Goal: Find specific page/section: Find specific page/section

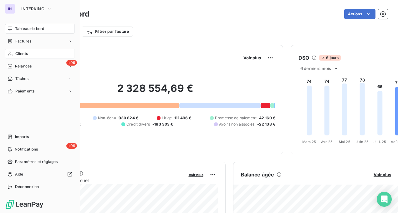
click at [21, 56] on span "Clients" at bounding box center [21, 54] width 13 height 6
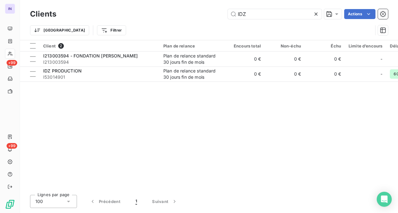
drag, startPoint x: 266, startPoint y: 13, endPoint x: 203, endPoint y: 17, distance: 63.9
click at [203, 17] on div "IDZ Actions" at bounding box center [226, 14] width 324 height 10
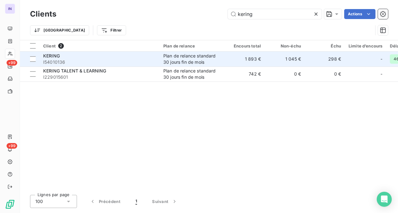
type input "kering"
click at [114, 63] on span "I54010136" at bounding box center [99, 62] width 113 height 6
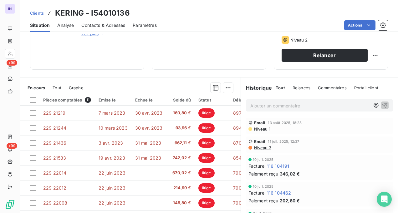
scroll to position [90, 0]
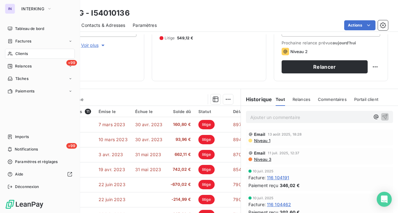
click at [28, 54] on span "Clients" at bounding box center [21, 54] width 13 height 6
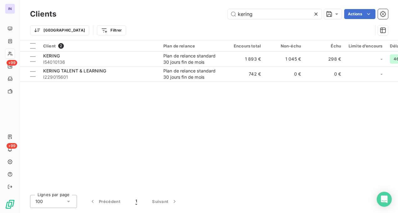
drag, startPoint x: 261, startPoint y: 15, endPoint x: 179, endPoint y: 14, distance: 81.9
click at [179, 14] on div "kering Actions" at bounding box center [226, 14] width 324 height 10
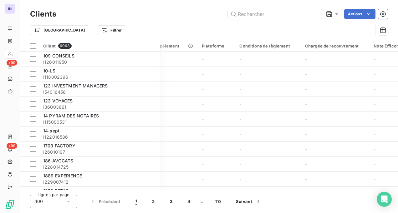
scroll to position [0, 275]
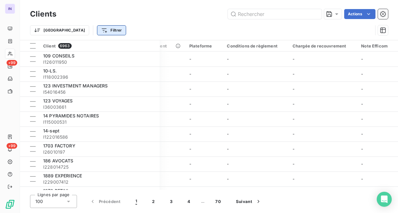
click at [85, 31] on html "IN +99 +99 Clients Actions Trier Filtrer Client 6963 Plan de relance Encours to…" at bounding box center [199, 106] width 398 height 213
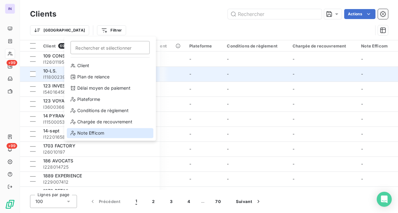
drag, startPoint x: 99, startPoint y: 137, endPoint x: 259, endPoint y: 74, distance: 171.5
click at [99, 137] on div "Note Efficom" at bounding box center [110, 133] width 87 height 10
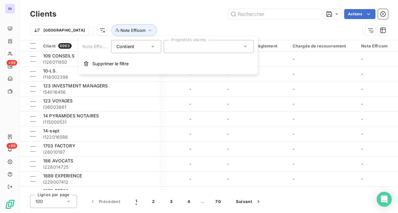
click at [216, 46] on div at bounding box center [208, 46] width 90 height 13
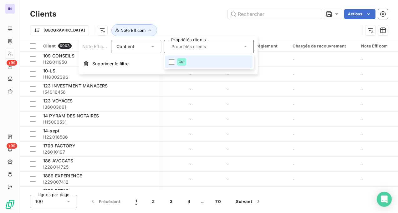
click at [185, 64] on div "Oui" at bounding box center [181, 62] width 9 height 8
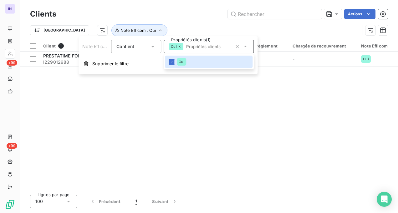
scroll to position [0, 273]
click at [186, 16] on div "Actions" at bounding box center [226, 14] width 324 height 10
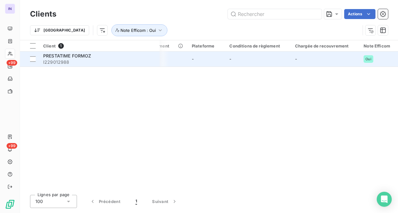
click at [91, 64] on span "I229012988" at bounding box center [99, 62] width 113 height 6
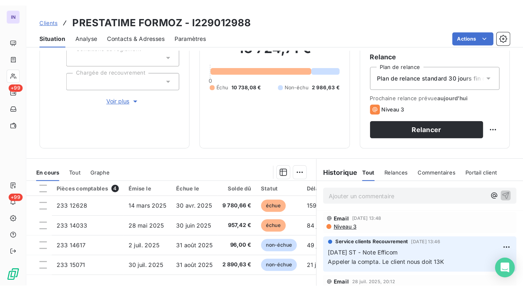
scroll to position [121, 0]
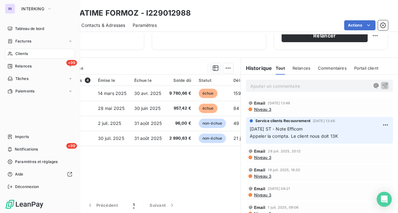
drag, startPoint x: 25, startPoint y: 31, endPoint x: 75, endPoint y: 42, distance: 51.2
click at [25, 31] on span "Tableau de bord" at bounding box center [29, 29] width 29 height 6
